Goal: Information Seeking & Learning: Check status

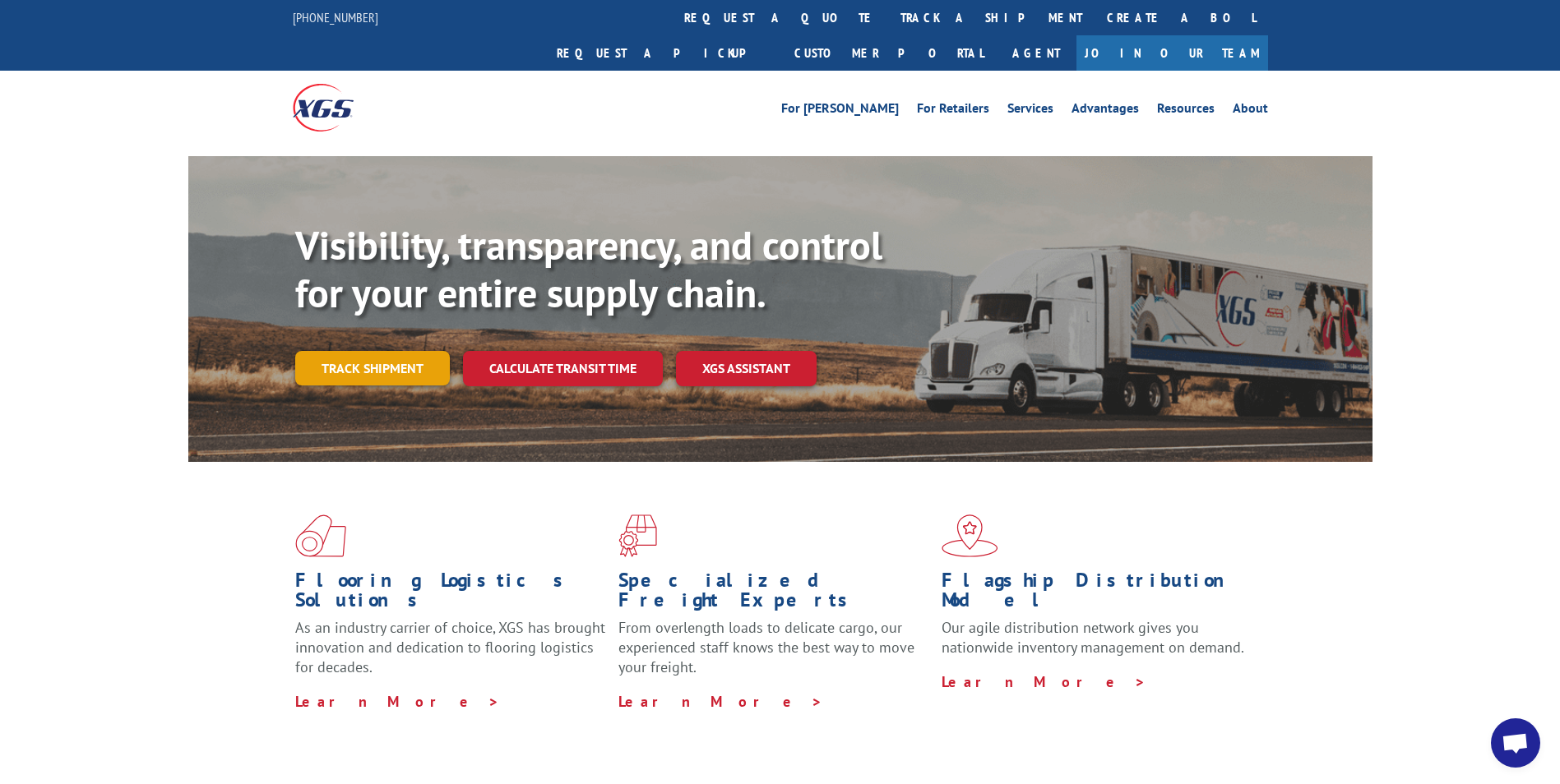
click at [343, 351] on link "Track shipment" at bounding box center [372, 368] width 154 height 34
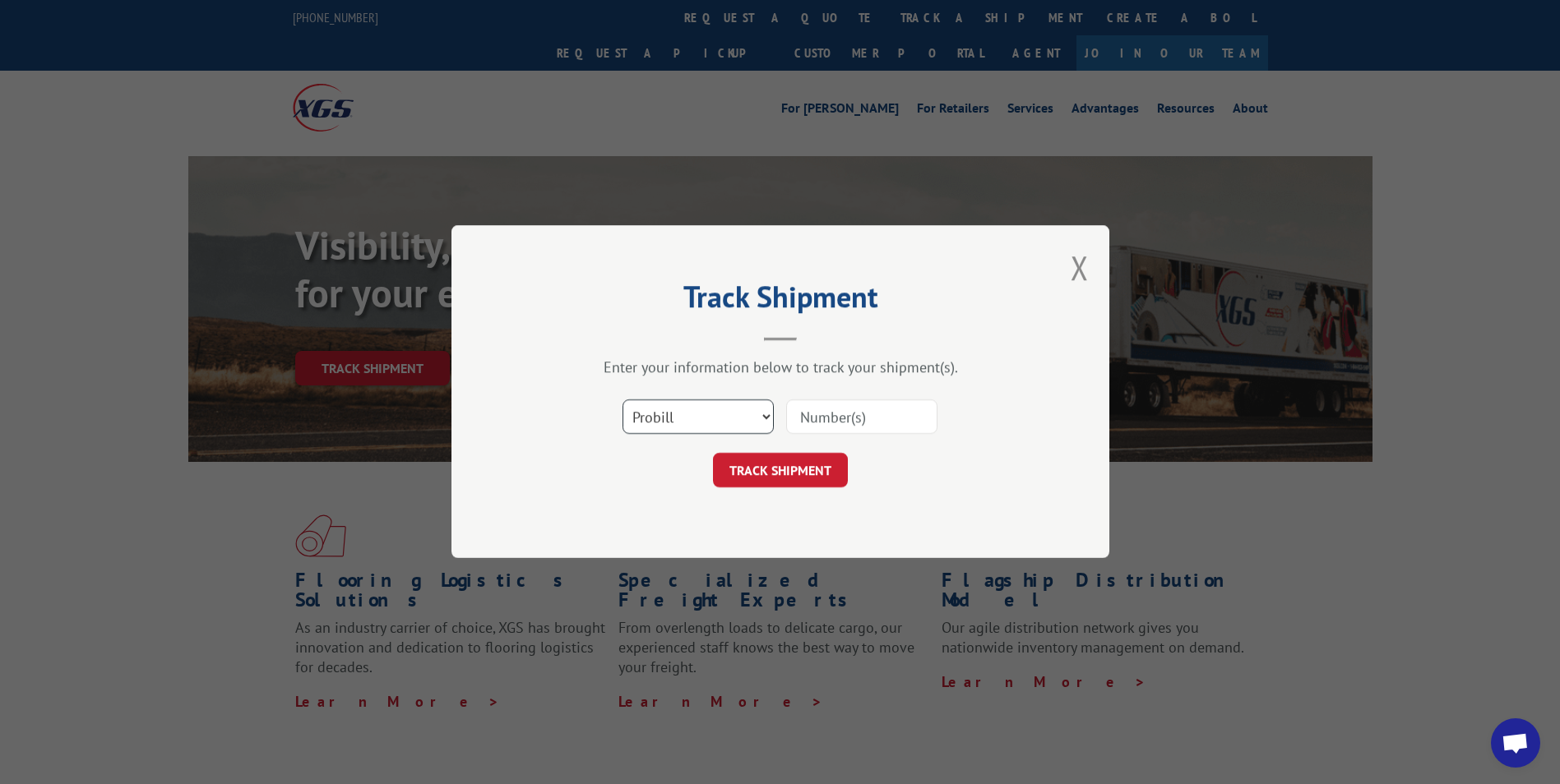
click at [722, 422] on select "Select category... Probill BOL PO" at bounding box center [698, 417] width 151 height 34
click at [761, 421] on select "Select category... Probill BOL PO" at bounding box center [698, 417] width 151 height 34
select select "bol"
click at [622, 400] on select "Select category... Probill BOL PO" at bounding box center [698, 417] width 151 height 34
click at [873, 425] on input at bounding box center [862, 417] width 151 height 34
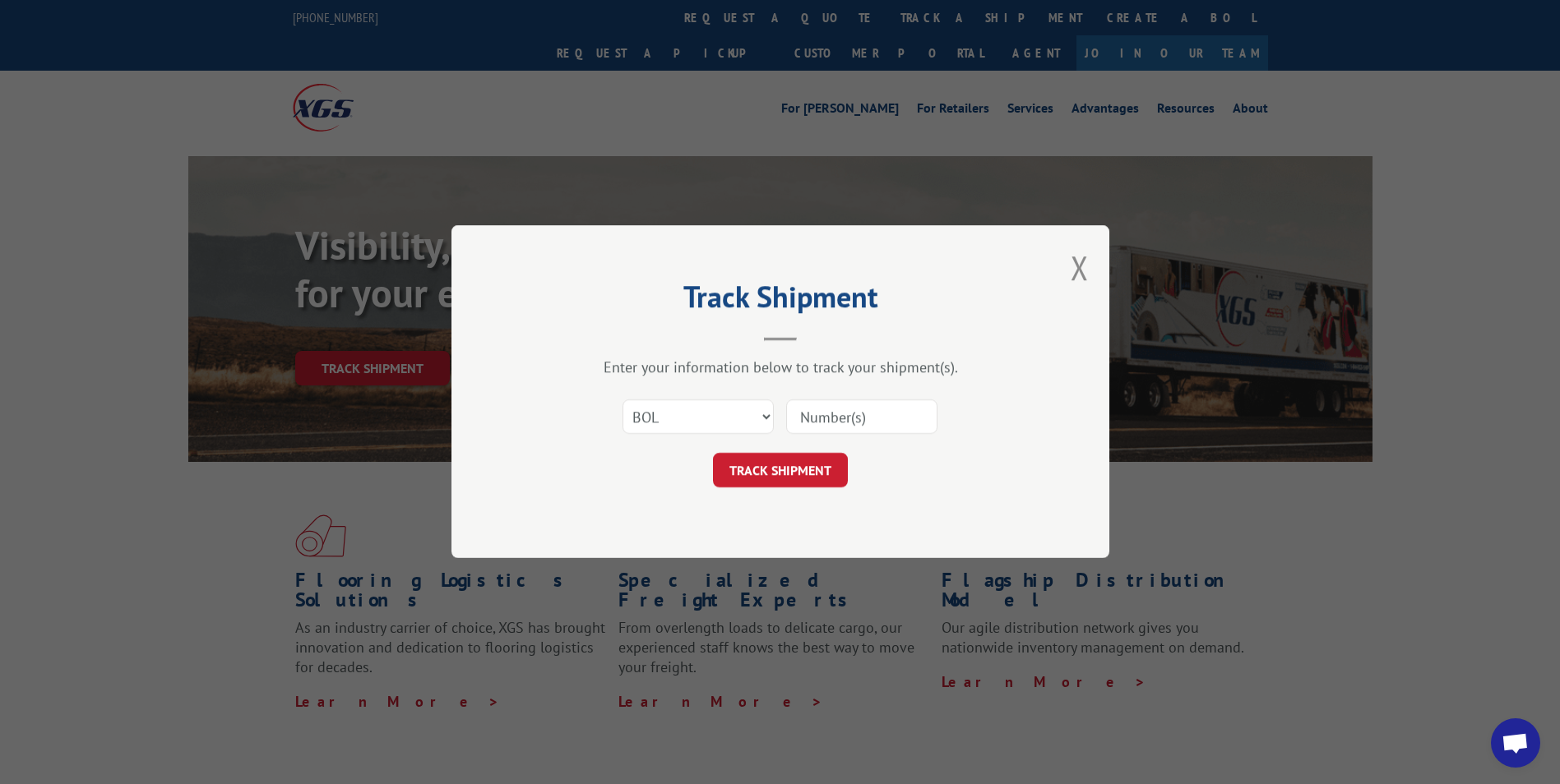
paste input "S268-ORD2514264"
type input "S268-ORD2514264"
click at [806, 468] on button "TRACK SHIPMENT" at bounding box center [780, 470] width 134 height 34
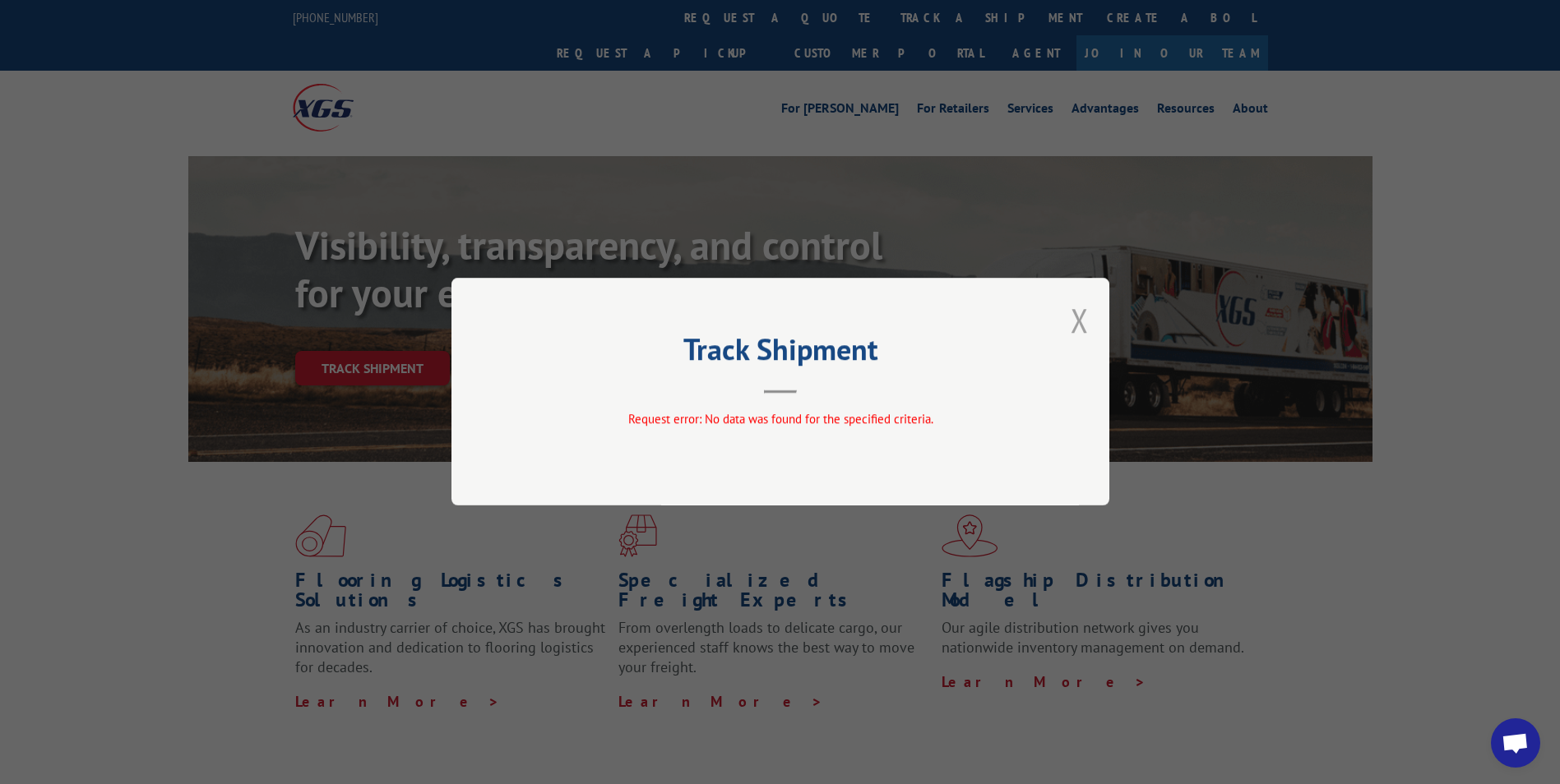
click at [1076, 318] on button "Close modal" at bounding box center [1079, 320] width 18 height 43
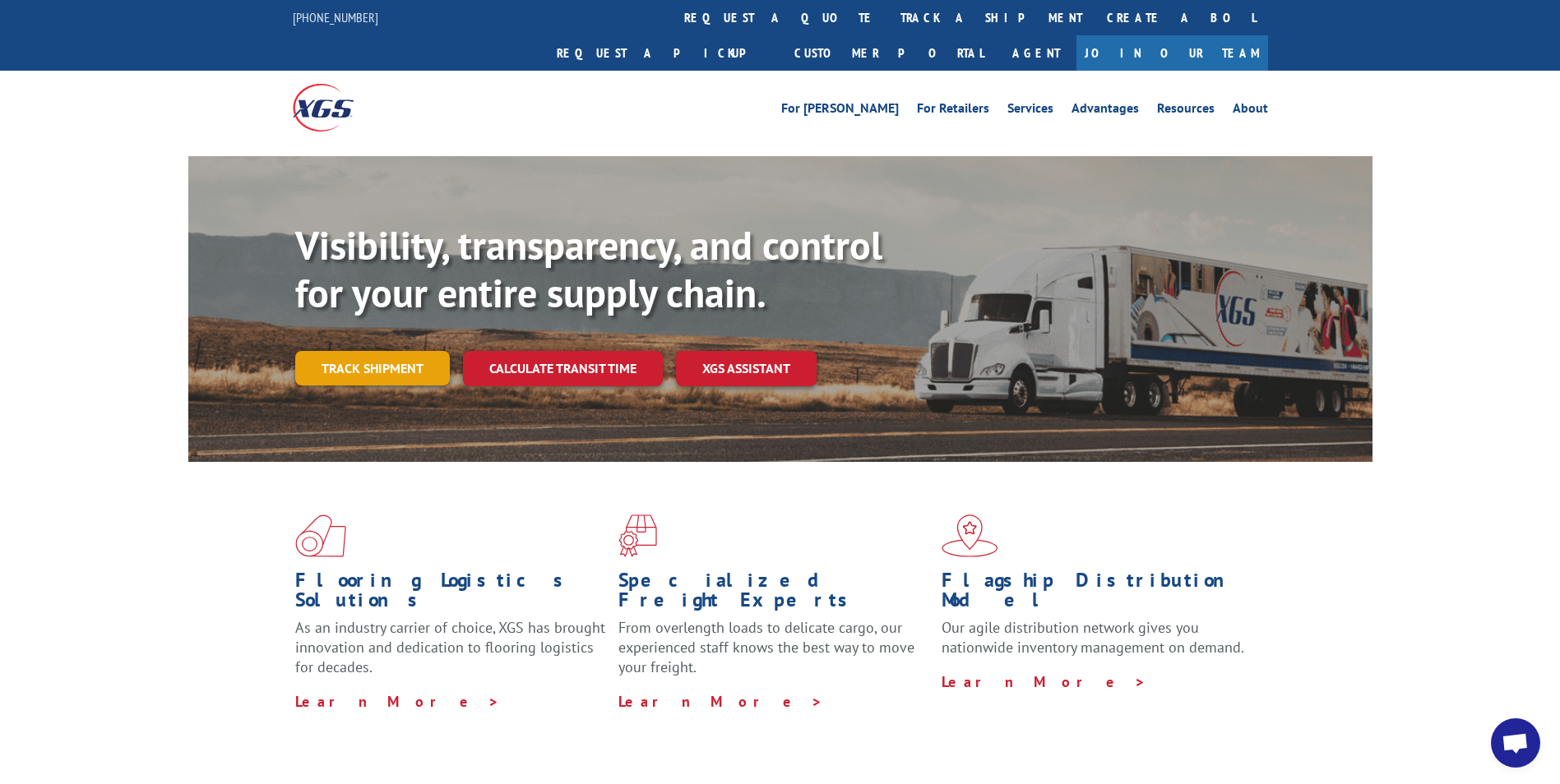
click at [386, 351] on link "Track shipment" at bounding box center [372, 368] width 154 height 34
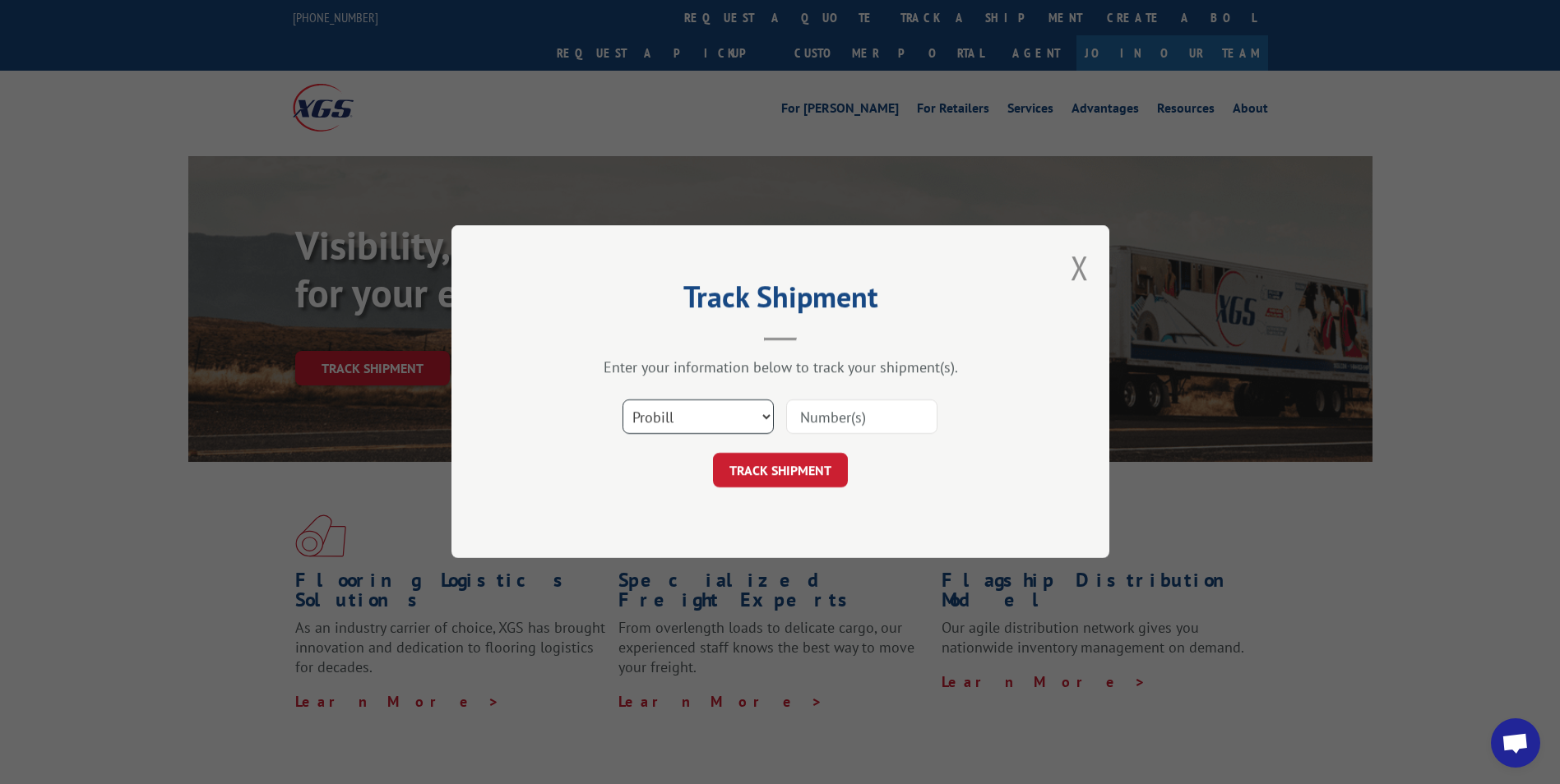
click at [697, 412] on select "Select category... Probill BOL PO" at bounding box center [698, 417] width 151 height 34
select select "bol"
click at [622, 400] on select "Select category... Probill BOL PO" at bounding box center [698, 417] width 151 height 34
click at [881, 429] on input at bounding box center [862, 417] width 151 height 34
click at [842, 419] on input "S268-ORD2514264" at bounding box center [862, 417] width 151 height 34
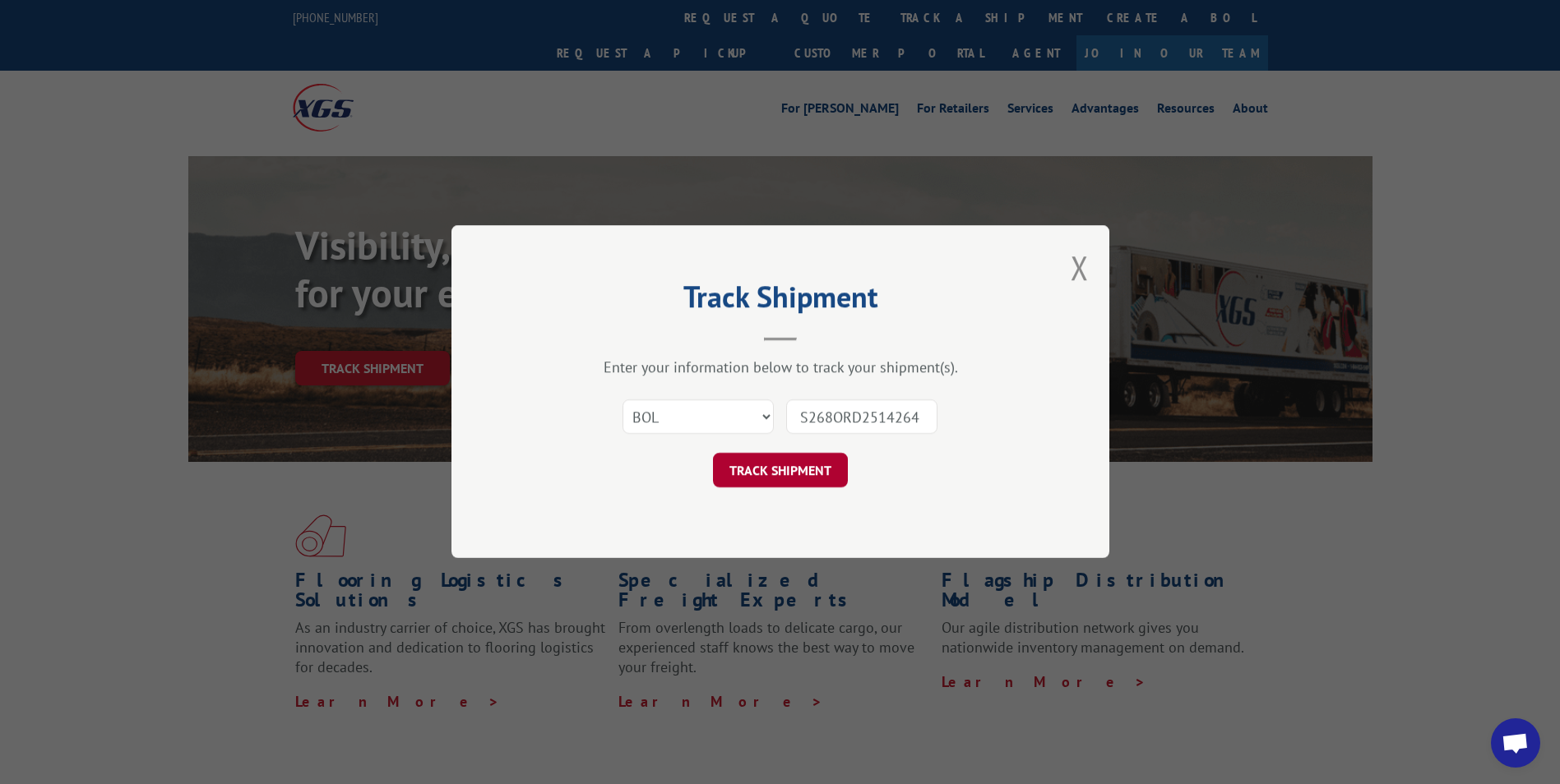
type input "S268ORD2514264"
click at [816, 461] on button "TRACK SHIPMENT" at bounding box center [780, 470] width 134 height 34
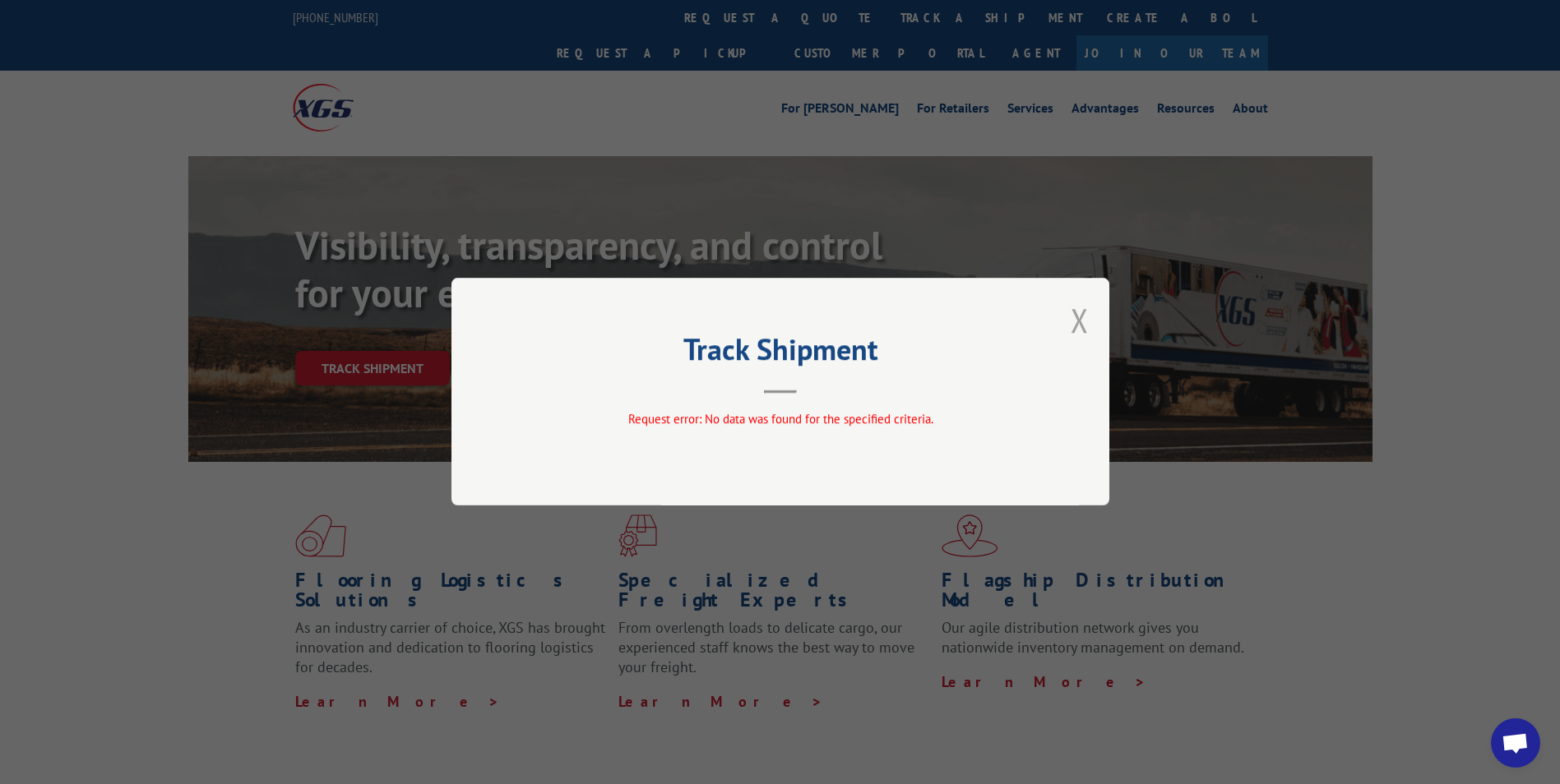
click at [1086, 328] on button "Close modal" at bounding box center [1079, 320] width 18 height 43
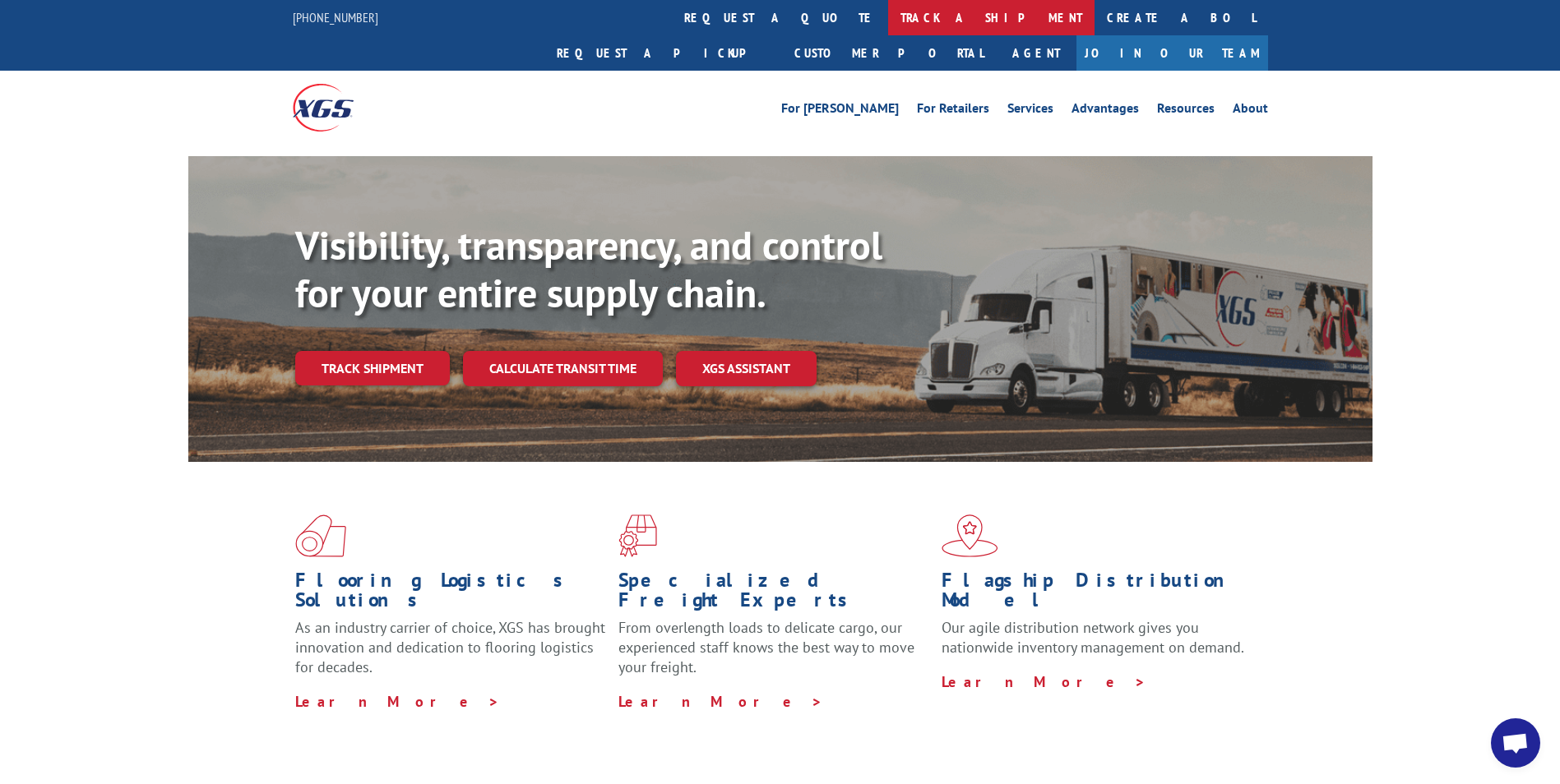
click at [888, 18] on link "track a shipment" at bounding box center [992, 18] width 206 height 35
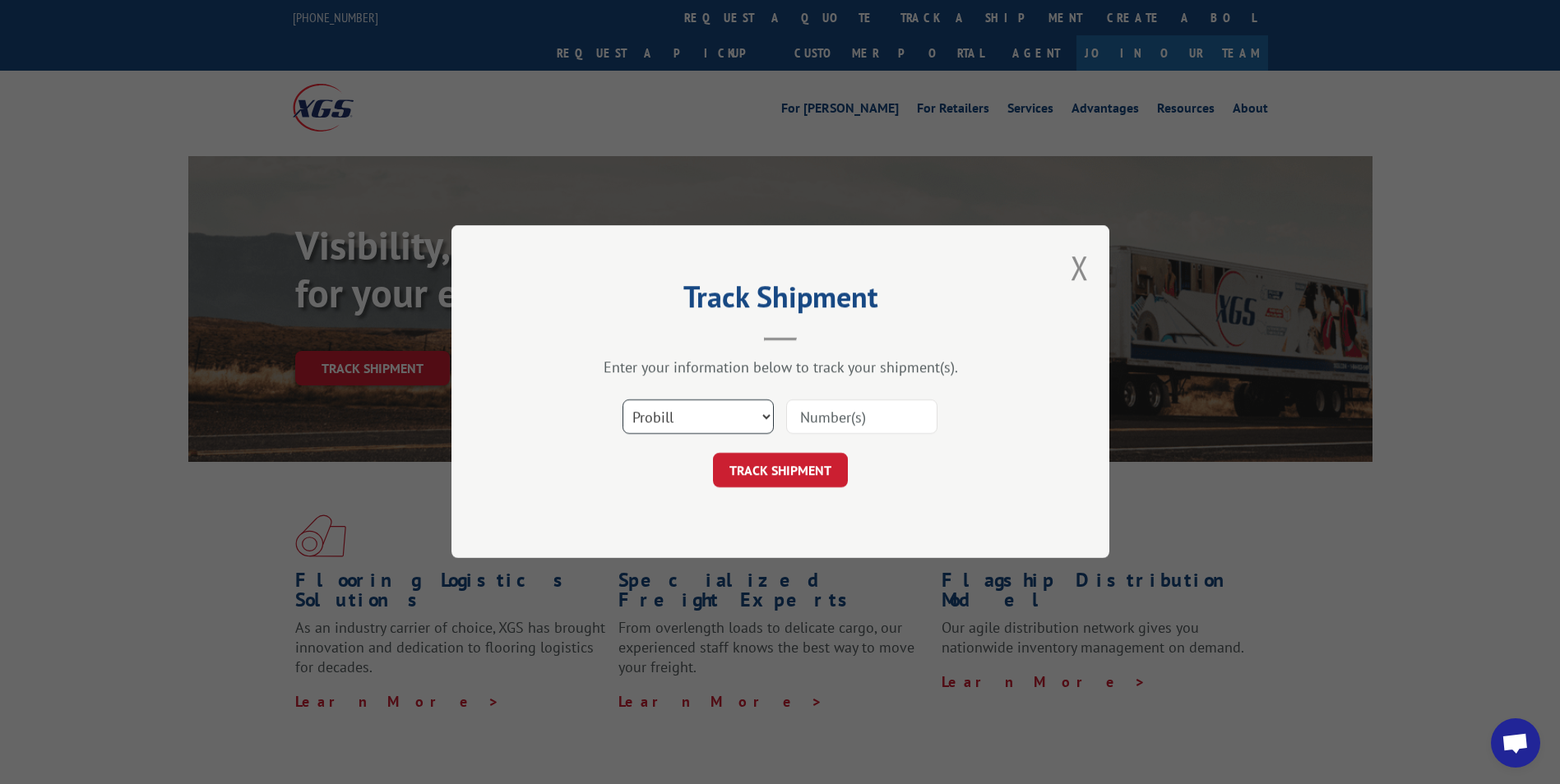
click at [763, 427] on select "Select category... Probill BOL PO" at bounding box center [698, 417] width 151 height 34
select select "bol"
click at [622, 400] on select "Select category... Probill BOL PO" at bounding box center [698, 417] width 151 height 34
click at [862, 428] on input at bounding box center [862, 417] width 151 height 34
type input "75661"
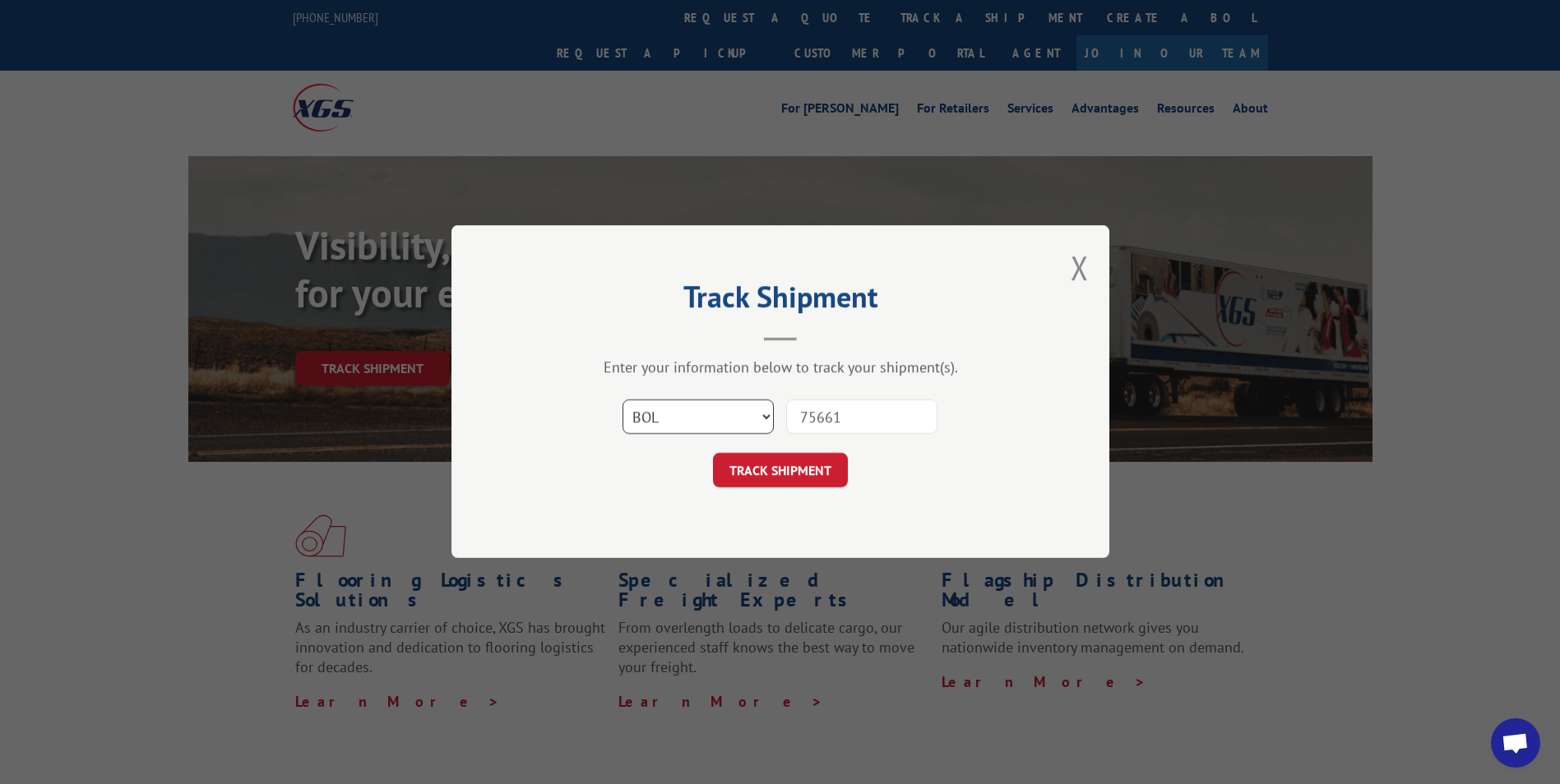
click at [749, 415] on select "Select category... Probill BOL PO" at bounding box center [698, 417] width 151 height 34
select select "po"
click at [622, 400] on select "Select category... Probill BOL PO" at bounding box center [698, 417] width 151 height 34
click at [779, 478] on button "TRACK SHIPMENT" at bounding box center [780, 470] width 134 height 34
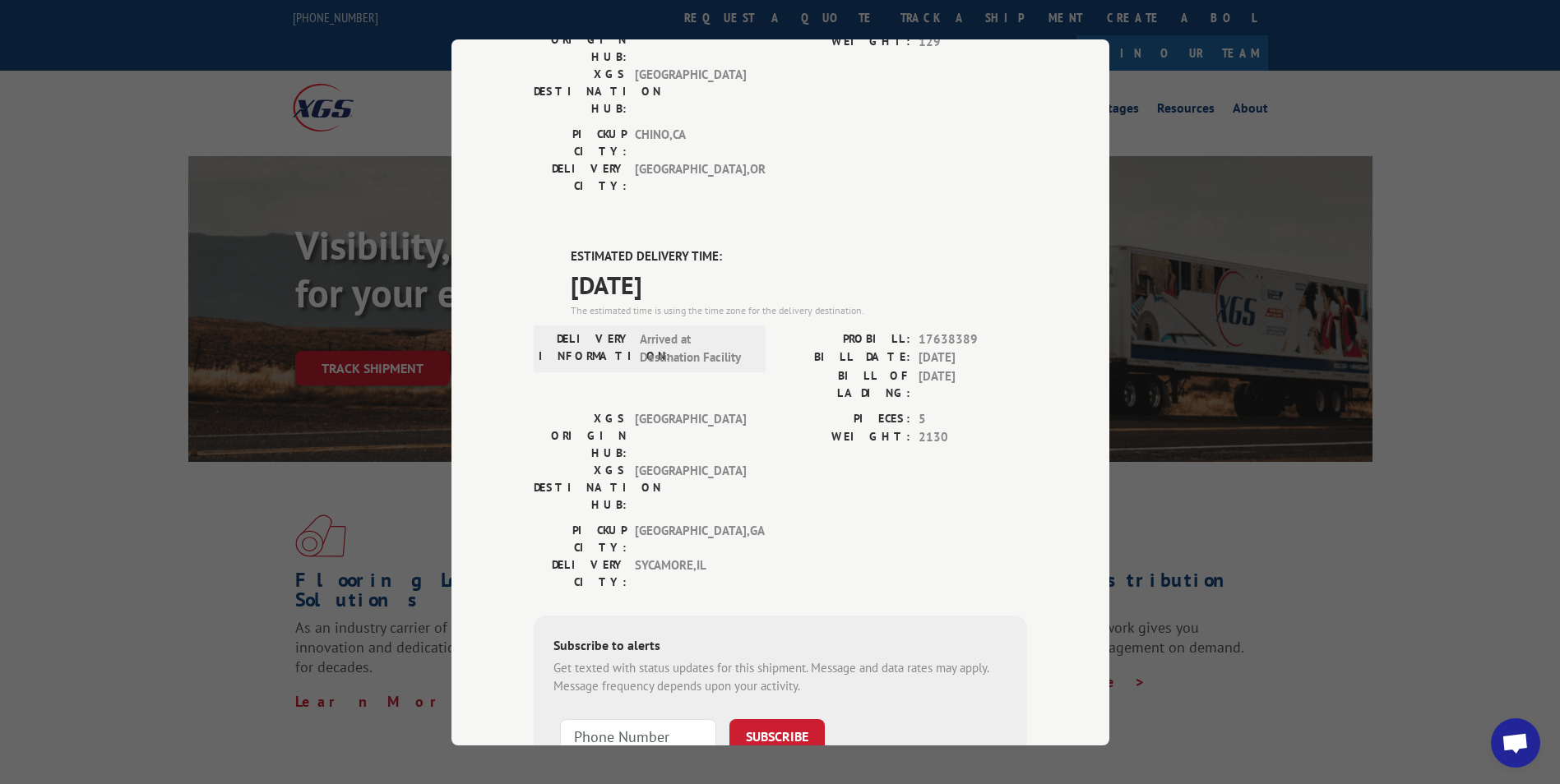
scroll to position [302, 0]
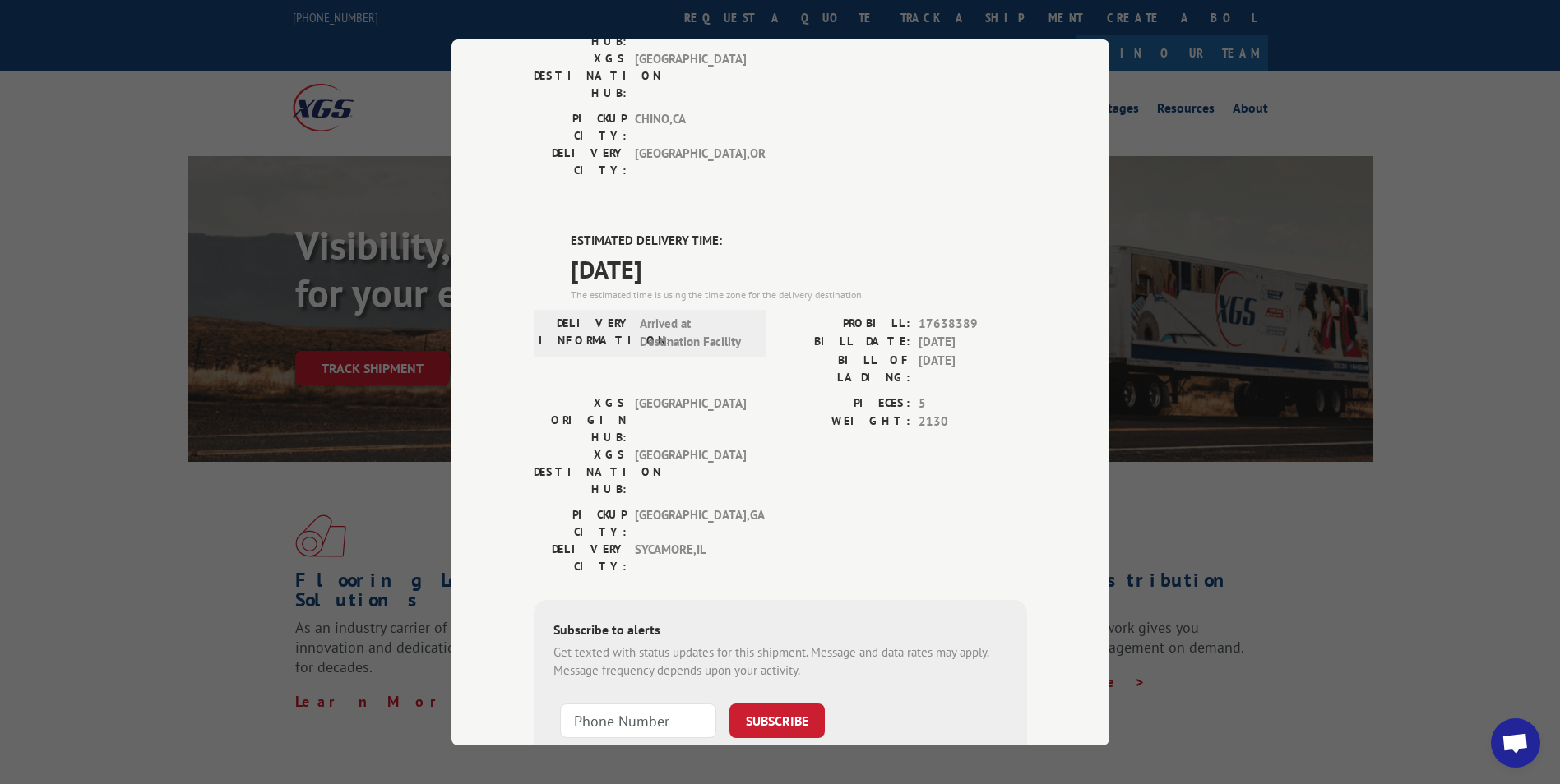
click at [331, 64] on div "Track Shipment DELIVERED DELIVERY INFORMATION: 10/28/2020 10:51 am SEAN LEPPER …" at bounding box center [780, 392] width 1560 height 784
click at [1274, 569] on div "Track Shipment DELIVERED DELIVERY INFORMATION: 10/28/2020 10:51 am SEAN LEPPER …" at bounding box center [780, 392] width 1560 height 784
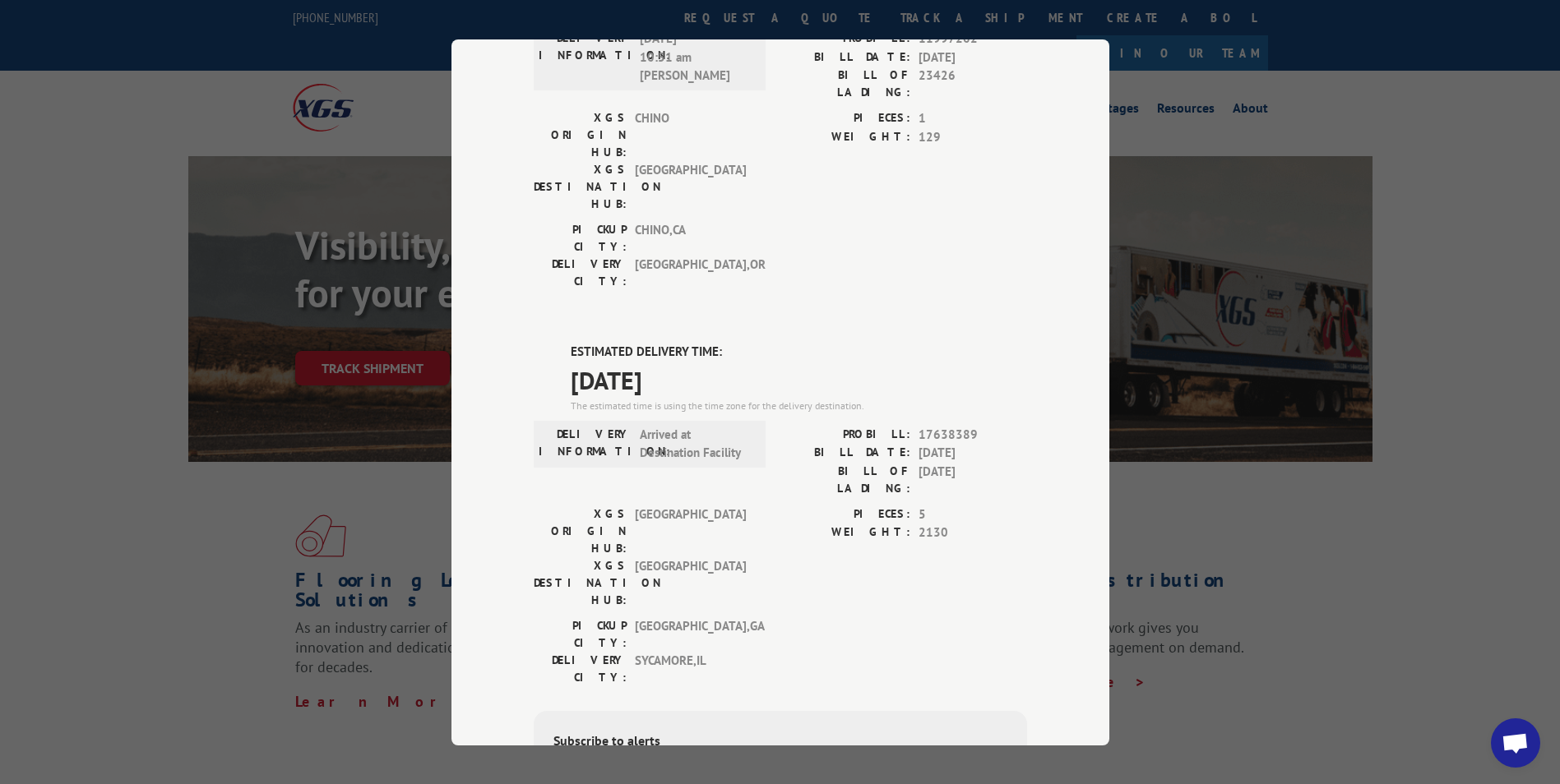
scroll to position [56, 0]
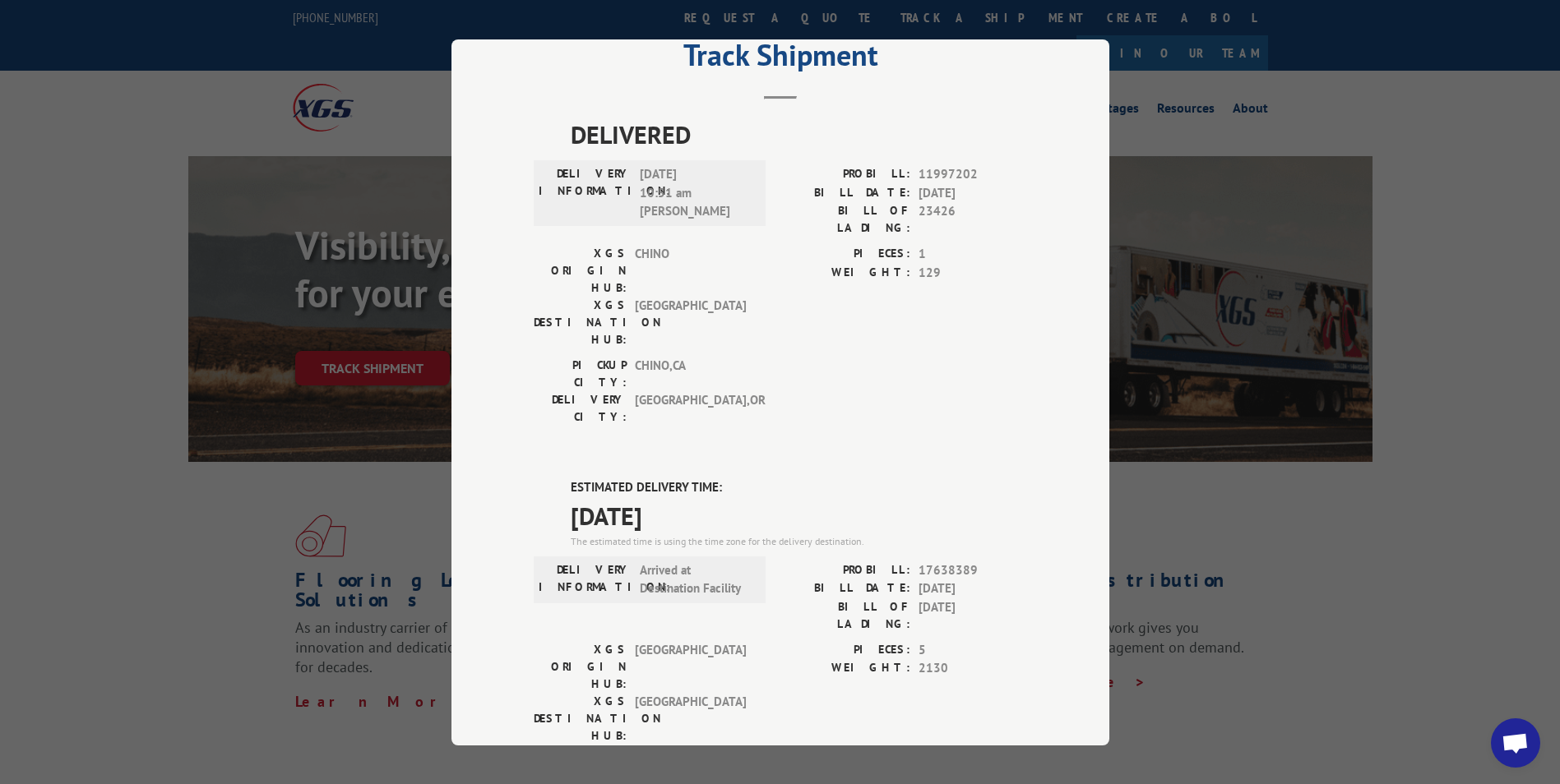
click at [1360, 155] on div "Track Shipment DELIVERED DELIVERY INFORMATION: 10/28/2020 10:51 am SEAN LEPPER …" at bounding box center [780, 392] width 1560 height 784
click at [1475, 192] on div "Track Shipment DELIVERED DELIVERY INFORMATION: 10/28/2020 10:51 am SEAN LEPPER …" at bounding box center [780, 392] width 1560 height 784
